Goal: Task Accomplishment & Management: Complete application form

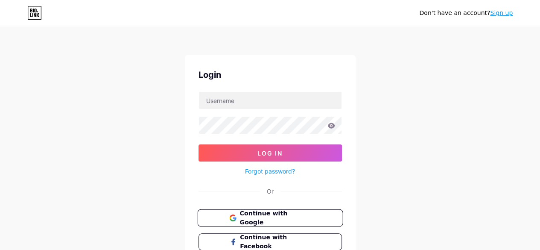
click at [269, 218] on span "Continue with Google" at bounding box center [274, 218] width 71 height 18
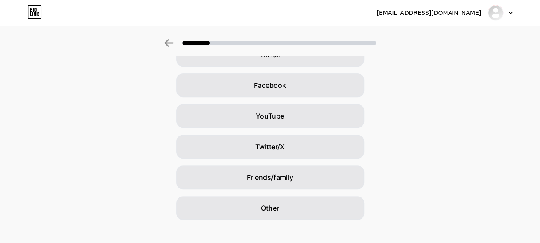
scroll to position [125, 0]
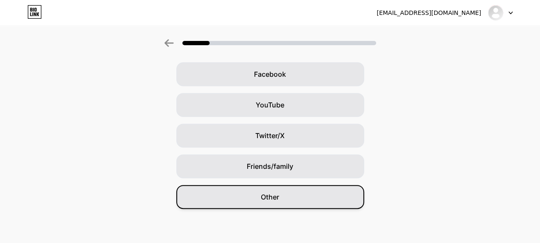
click at [332, 203] on div "Other" at bounding box center [270, 197] width 188 height 24
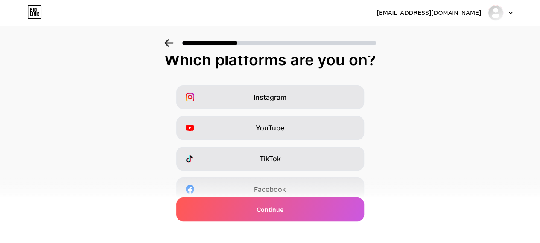
scroll to position [10, 0]
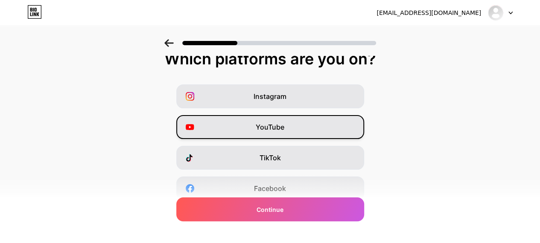
click at [299, 128] on div "YouTube" at bounding box center [270, 127] width 188 height 24
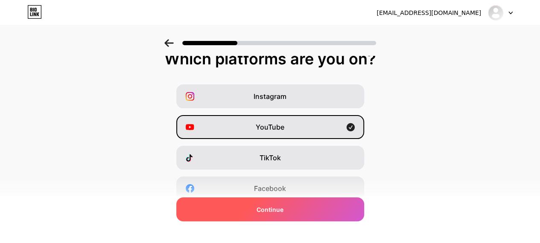
click at [300, 205] on div "Continue" at bounding box center [270, 210] width 188 height 24
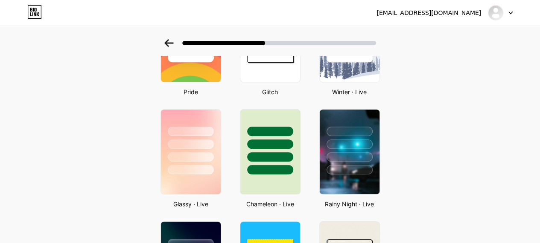
scroll to position [283, 0]
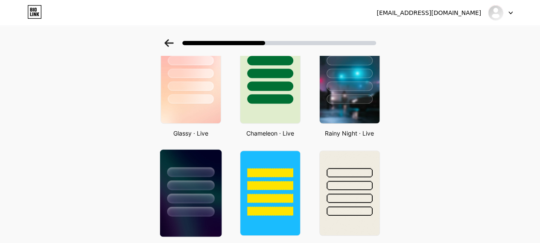
click at [210, 195] on div at bounding box center [190, 199] width 47 height 10
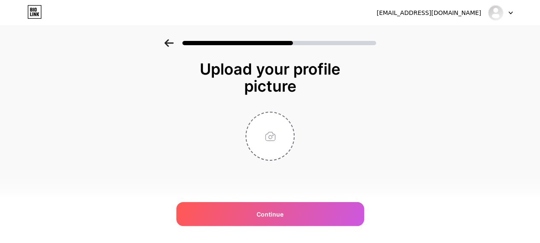
scroll to position [0, 0]
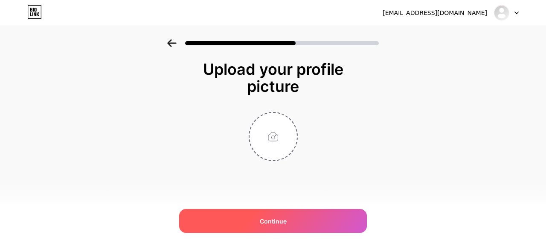
click at [290, 219] on div "Continue" at bounding box center [273, 221] width 188 height 24
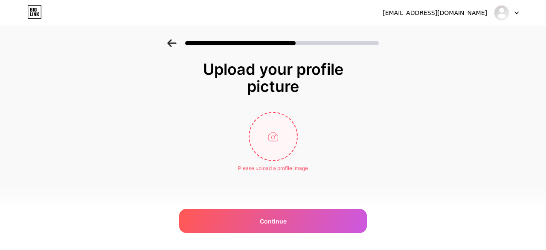
click at [274, 147] on input "file" at bounding box center [273, 136] width 47 height 47
type input "C:\fakepath\874d0788e743acf9a7cbed5377d5bcf8.jpg"
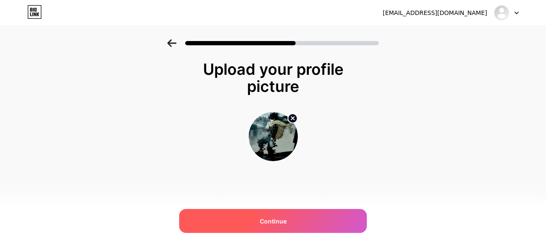
click at [297, 220] on div "Continue" at bounding box center [273, 221] width 188 height 24
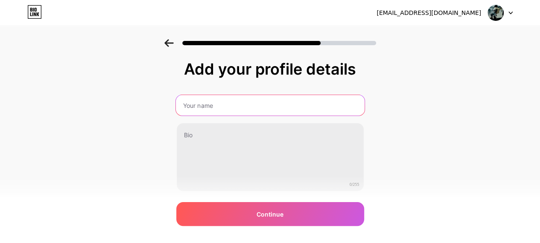
click at [307, 108] on input "text" at bounding box center [269, 105] width 189 height 20
type input "shadow"
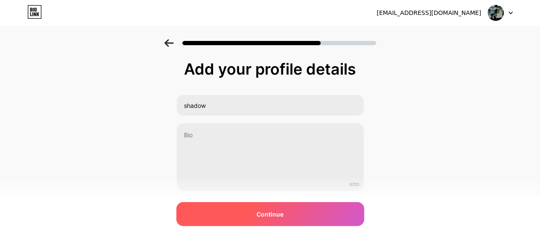
click at [251, 210] on div "Continue" at bounding box center [270, 214] width 188 height 24
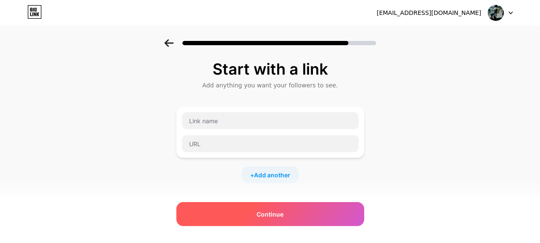
click at [278, 216] on span "Continue" at bounding box center [270, 214] width 27 height 9
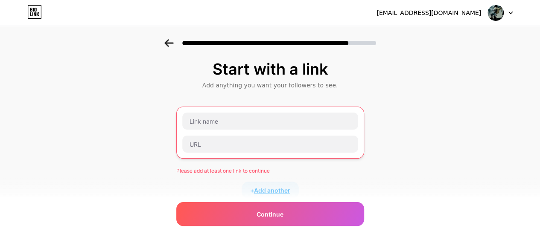
click at [278, 187] on span "Add another" at bounding box center [272, 190] width 36 height 9
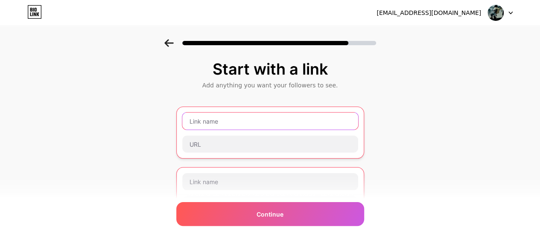
click at [282, 121] on input "text" at bounding box center [270, 121] width 176 height 17
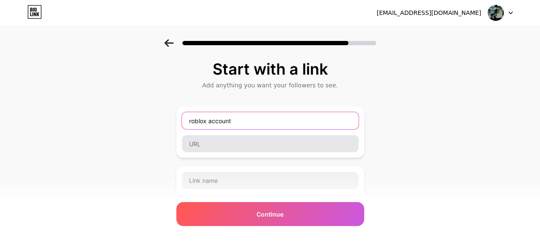
type input "roblox account"
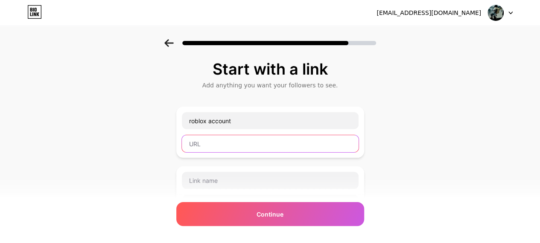
click at [259, 140] on input "text" at bounding box center [270, 143] width 177 height 17
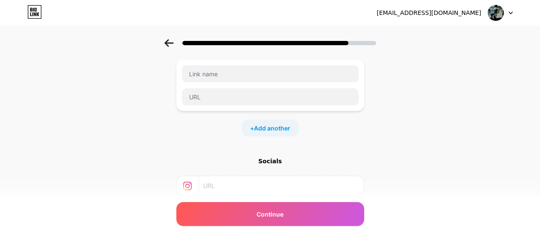
scroll to position [114, 0]
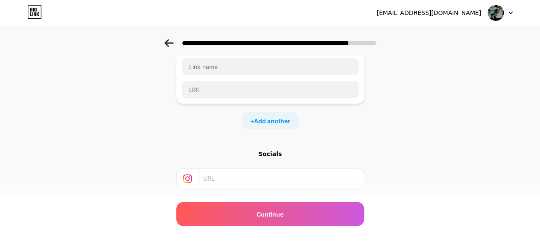
click at [271, 154] on div "Socials" at bounding box center [270, 154] width 188 height 9
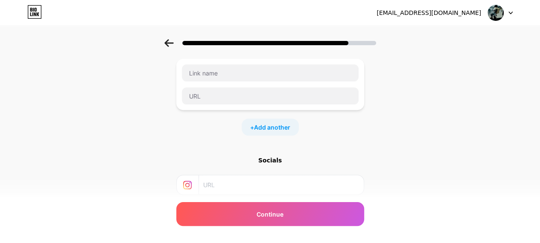
scroll to position [7, 0]
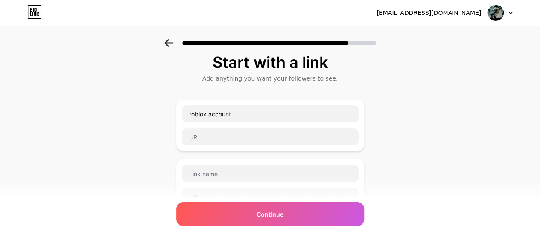
click at [169, 41] on icon at bounding box center [168, 43] width 9 height 8
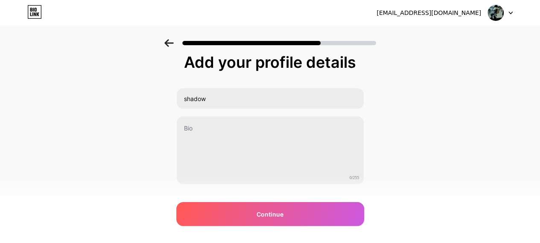
scroll to position [0, 0]
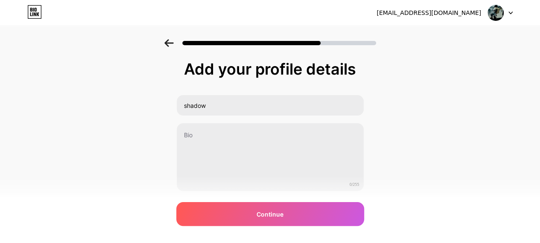
click at [169, 41] on icon at bounding box center [168, 43] width 9 height 8
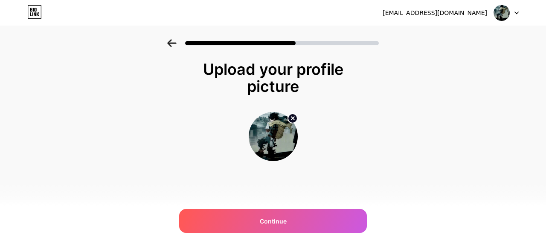
click at [169, 41] on icon at bounding box center [171, 43] width 9 height 8
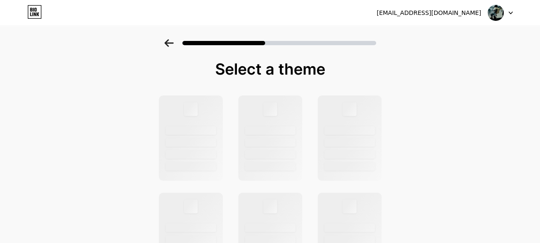
click at [169, 42] on icon at bounding box center [168, 43] width 9 height 8
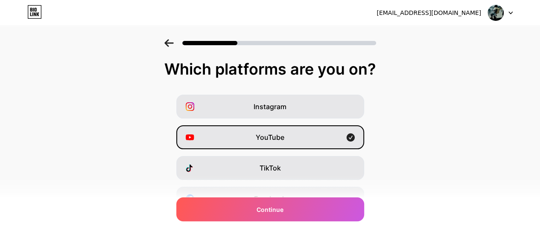
click at [169, 42] on icon at bounding box center [168, 43] width 9 height 8
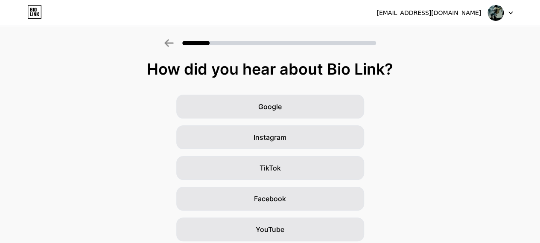
click at [169, 42] on icon at bounding box center [168, 43] width 9 height 8
click at [36, 14] on icon at bounding box center [34, 12] width 15 height 14
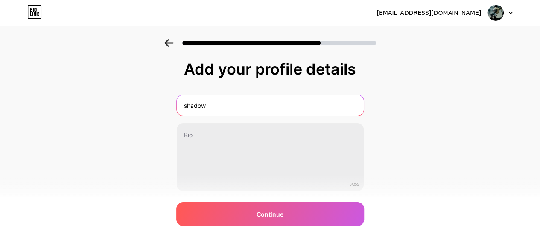
click at [314, 103] on input "shadow" at bounding box center [270, 105] width 187 height 20
type input "s"
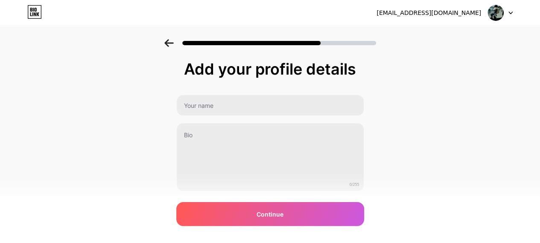
click at [134, 88] on div "Add your profile details 0/255 Continue Error" at bounding box center [270, 136] width 540 height 195
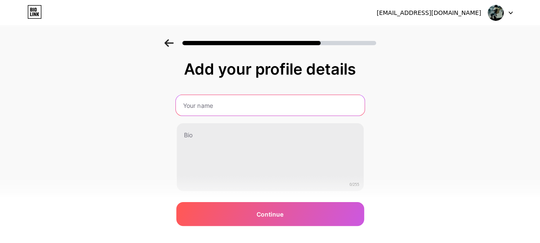
click at [276, 111] on input "text" at bounding box center [269, 105] width 189 height 20
type input "shadow"
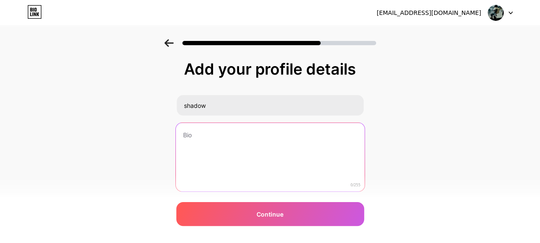
click at [244, 138] on textarea at bounding box center [269, 158] width 189 height 70
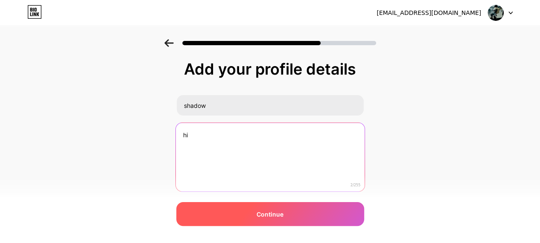
type textarea "hi"
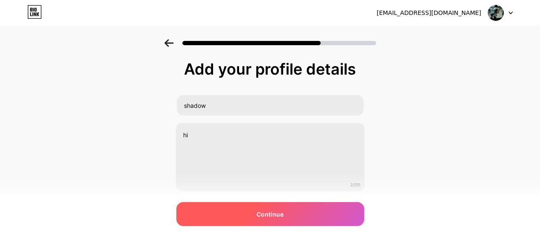
click at [260, 217] on span "Continue" at bounding box center [270, 214] width 27 height 9
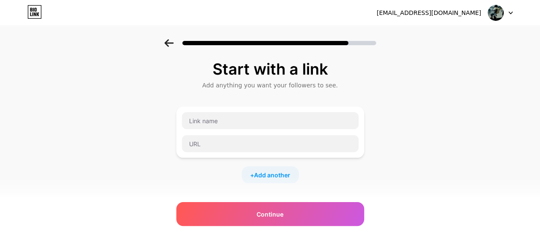
click at [280, 169] on div "+ Add another" at bounding box center [270, 174] width 57 height 17
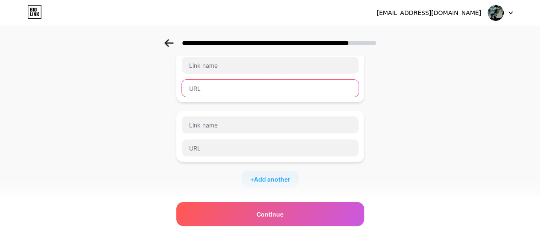
click at [337, 90] on input "text" at bounding box center [270, 88] width 177 height 17
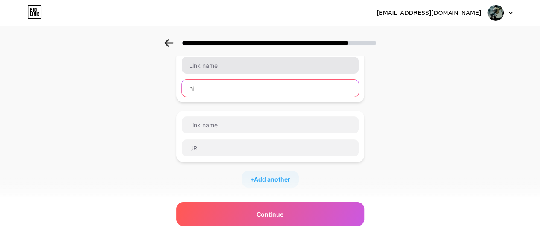
type input "hi"
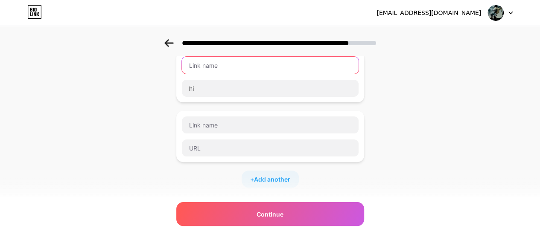
drag, startPoint x: 311, startPoint y: 57, endPoint x: 309, endPoint y: 61, distance: 4.5
click at [310, 60] on input "text" at bounding box center [270, 65] width 177 height 17
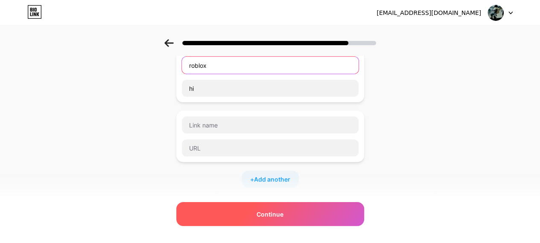
type input "roblox"
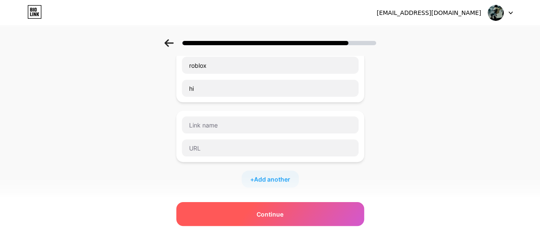
click at [283, 210] on span "Continue" at bounding box center [270, 214] width 27 height 9
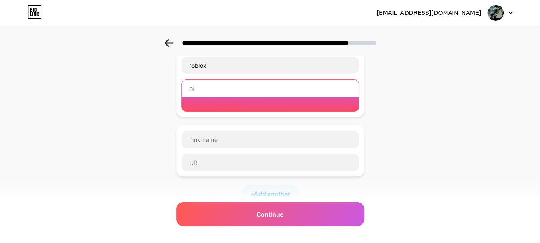
drag, startPoint x: 311, startPoint y: 91, endPoint x: 105, endPoint y: 81, distance: 206.4
click at [105, 81] on div "Start with a link Add anything you want your followers to see. roblox hi Please…" at bounding box center [270, 171] width 540 height 374
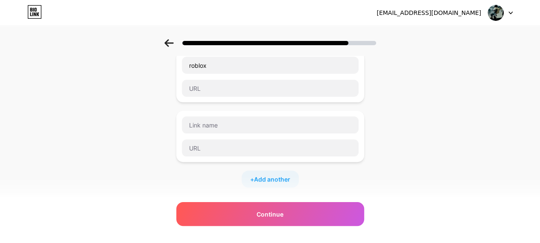
click at [248, 99] on div "roblox" at bounding box center [270, 76] width 188 height 51
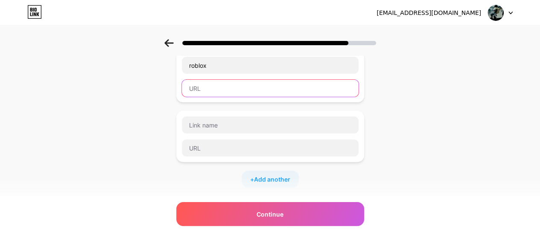
click at [247, 83] on input "text" at bounding box center [270, 88] width 177 height 17
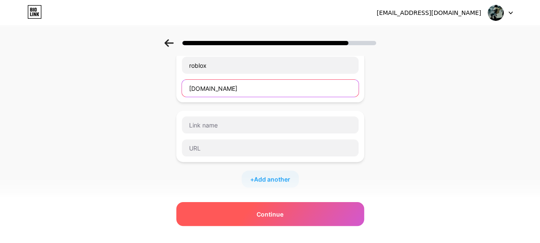
type input "[DOMAIN_NAME]"
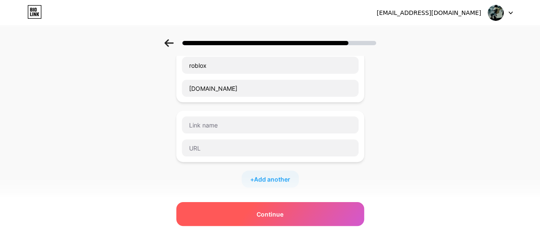
click at [292, 213] on div "Continue" at bounding box center [270, 214] width 188 height 24
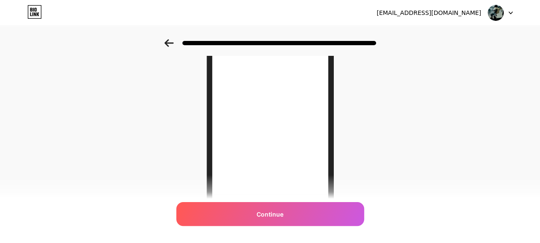
scroll to position [121, 0]
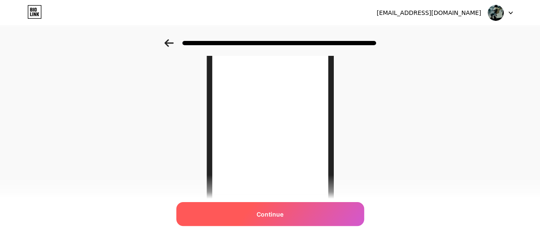
click at [333, 212] on div "Continue" at bounding box center [270, 214] width 188 height 24
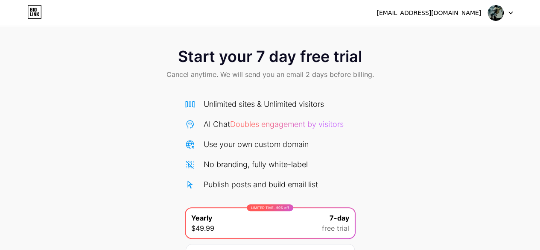
click at [462, 16] on div "[EMAIL_ADDRESS][DOMAIN_NAME]" at bounding box center [428, 13] width 105 height 9
click at [508, 10] on div at bounding box center [500, 12] width 25 height 15
click at [508, 12] on icon at bounding box center [510, 13] width 4 height 3
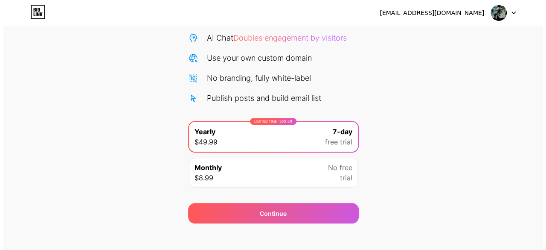
scroll to position [93, 0]
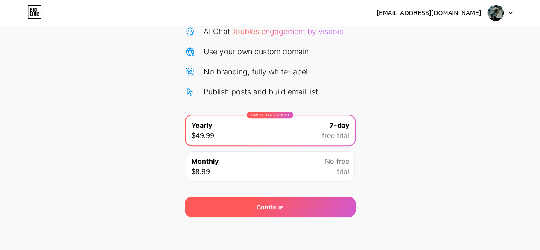
click at [299, 198] on div "Continue" at bounding box center [270, 206] width 171 height 20
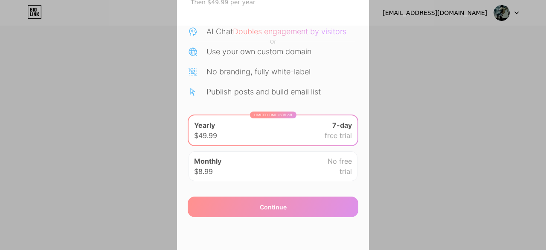
scroll to position [62, 0]
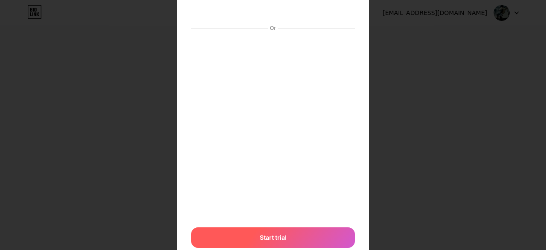
click at [315, 233] on div "Start trial" at bounding box center [273, 237] width 164 height 20
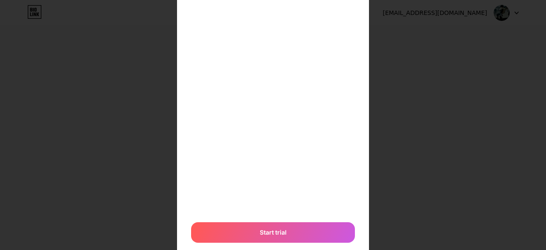
scroll to position [218, 0]
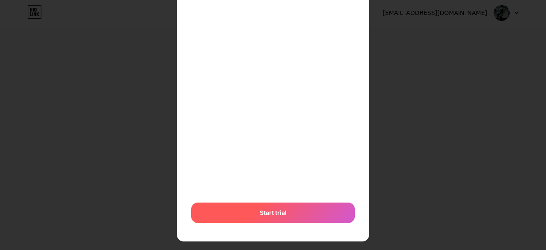
click at [323, 212] on div "Start trial" at bounding box center [273, 212] width 164 height 20
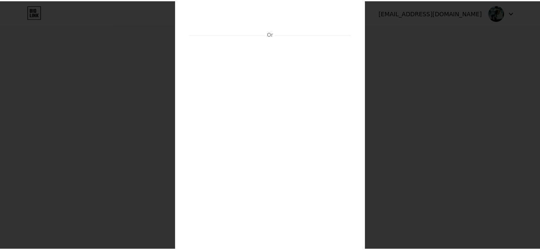
scroll to position [0, 0]
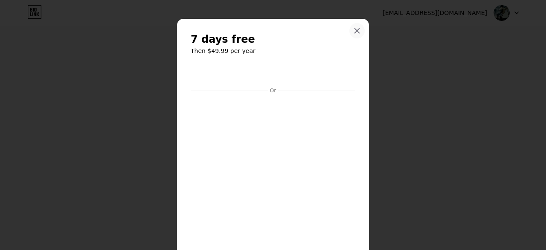
click at [354, 33] on icon at bounding box center [357, 30] width 7 height 7
